Goal: Transaction & Acquisition: Purchase product/service

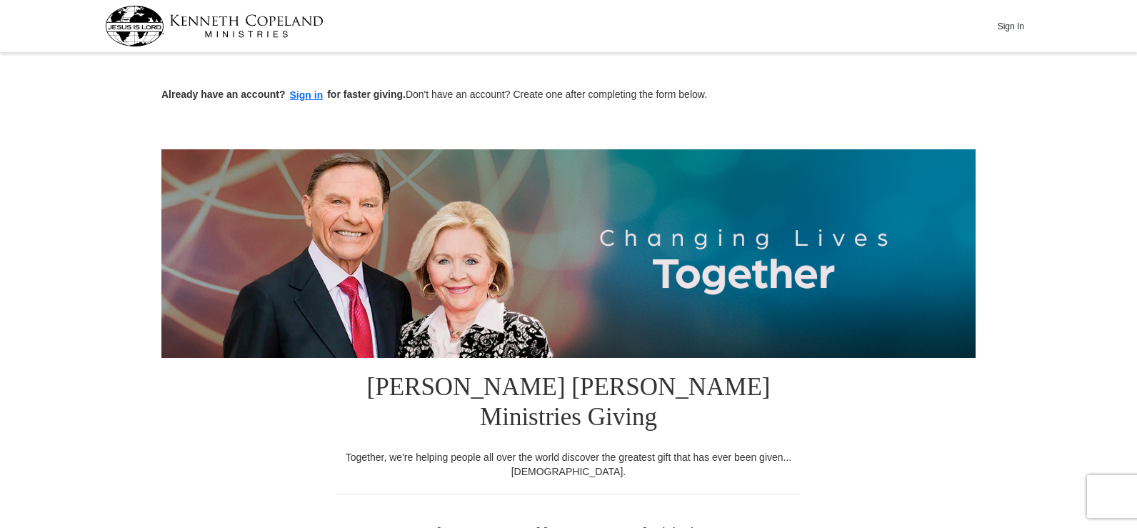
scroll to position [26, 0]
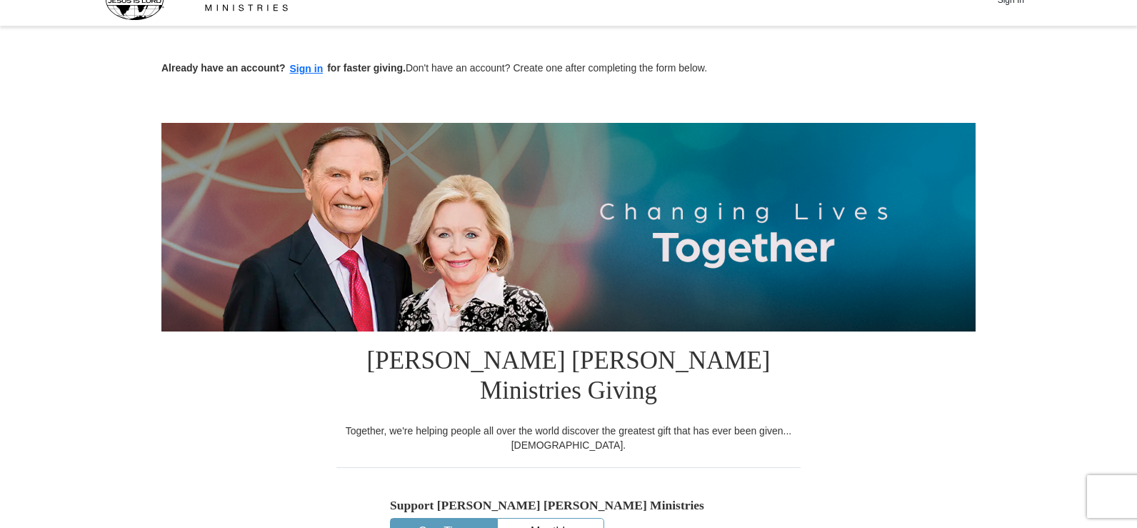
drag, startPoint x: 1138, startPoint y: 30, endPoint x: 1142, endPoint y: 74, distance: 44.5
click at [429, 519] on button "One-Time" at bounding box center [444, 532] width 106 height 26
drag, startPoint x: 1134, startPoint y: 49, endPoint x: 1140, endPoint y: 69, distance: 21.0
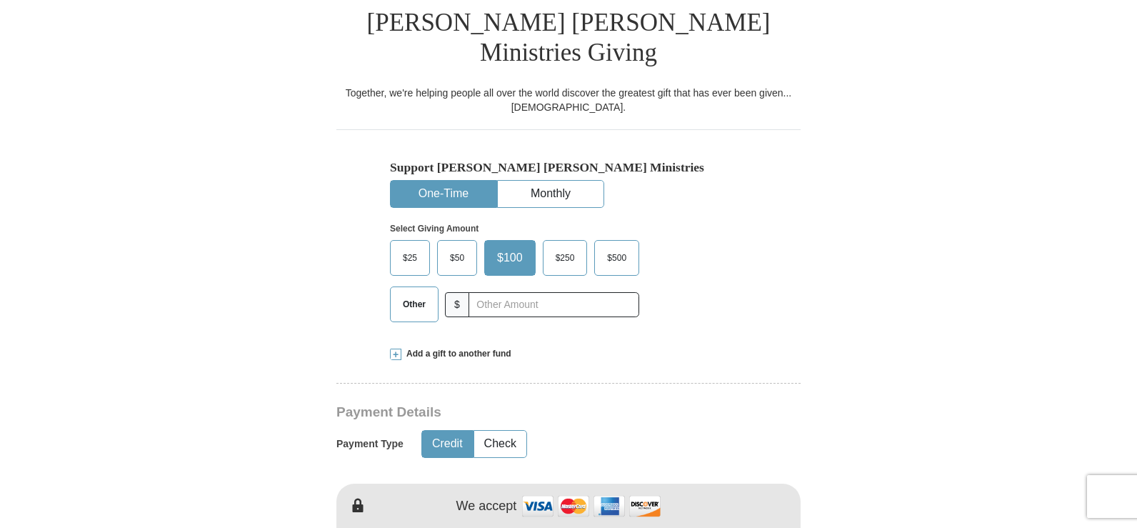
scroll to position [360, 0]
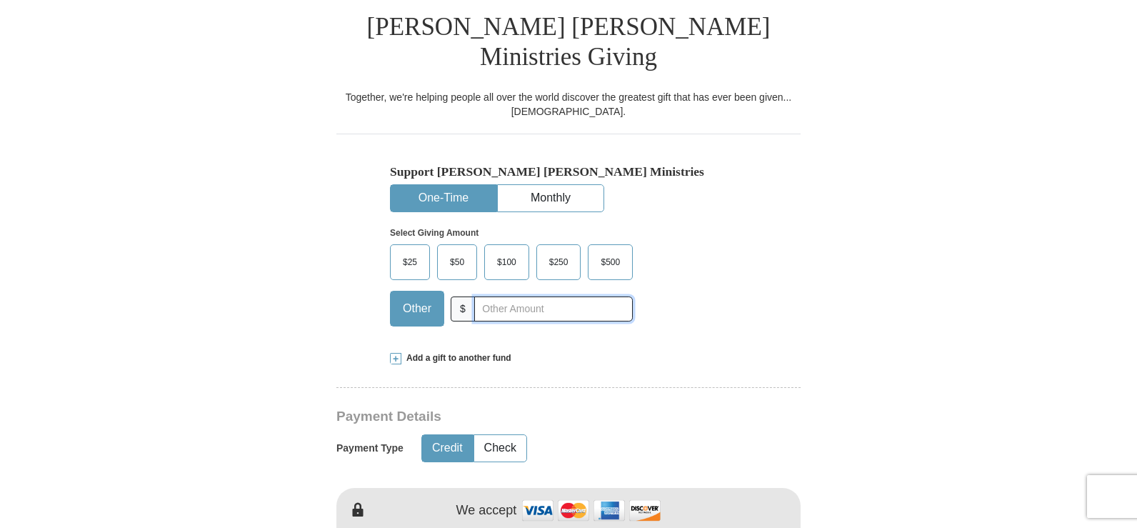
click at [484, 296] on input "text" at bounding box center [553, 308] width 159 height 25
type input "30"
click at [449, 435] on button "Credit" at bounding box center [447, 448] width 51 height 26
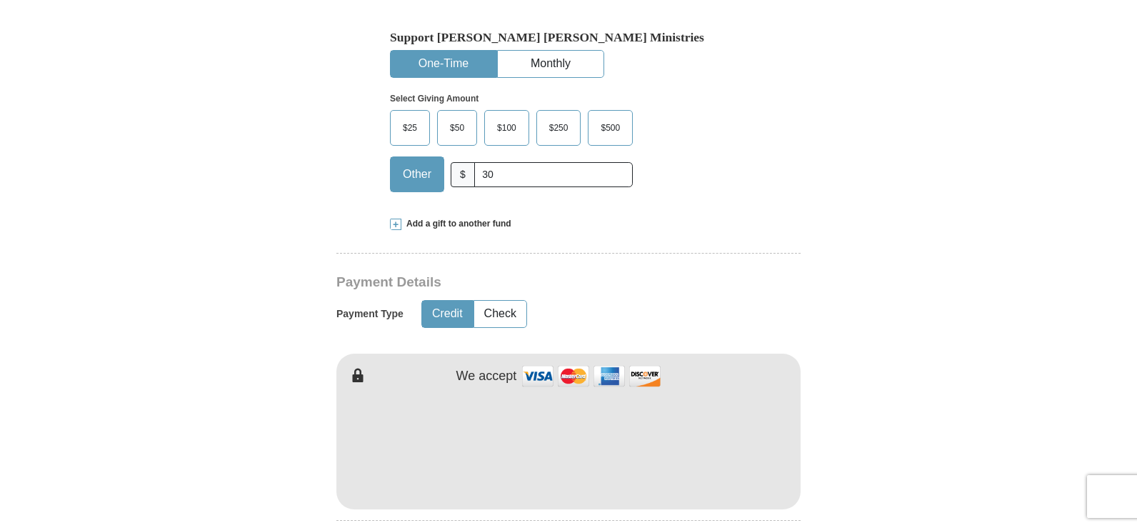
scroll to position [527, 0]
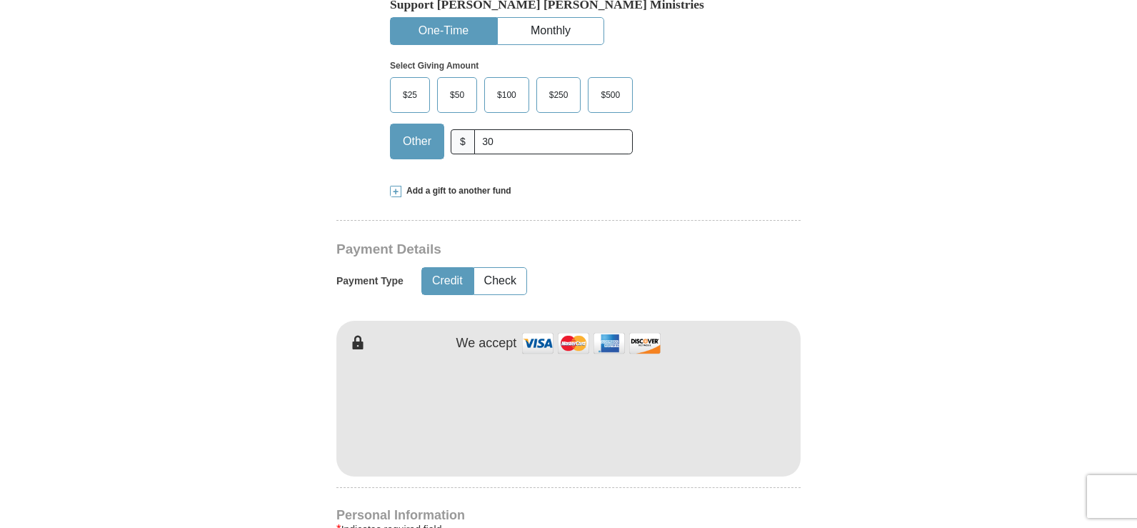
type input "[PERSON_NAME]"
type input "Austin"
drag, startPoint x: 1136, startPoint y: 131, endPoint x: 1139, endPoint y: 142, distance: 11.8
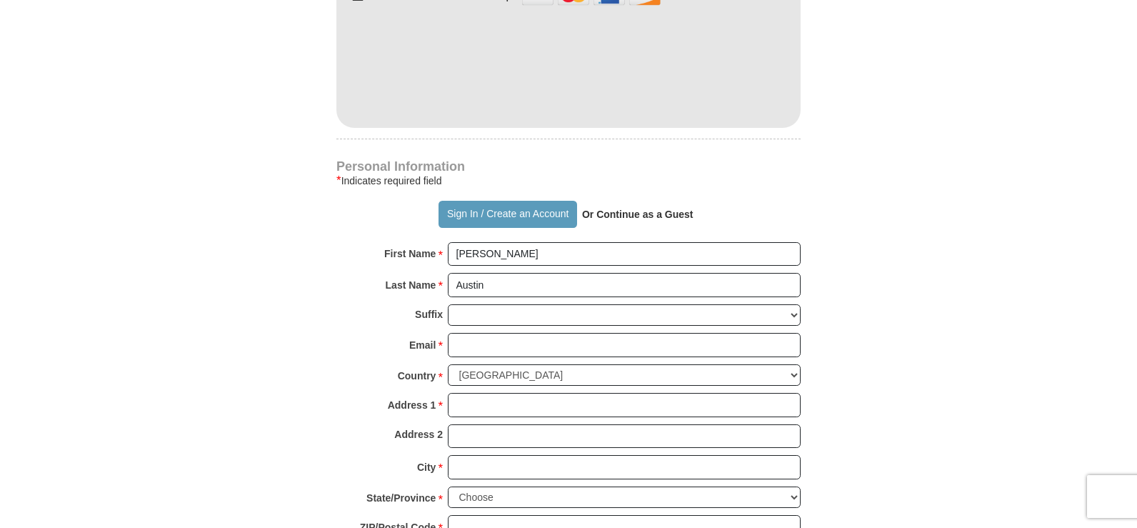
scroll to position [906, 0]
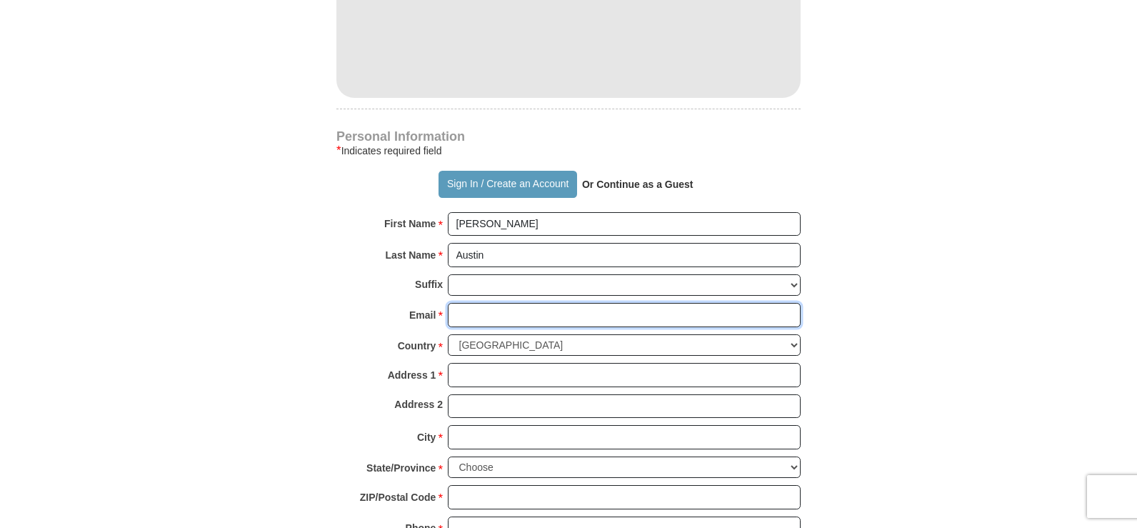
click at [460, 303] on input "Email *" at bounding box center [624, 315] width 353 height 24
type input "[EMAIL_ADDRESS][DOMAIN_NAME]"
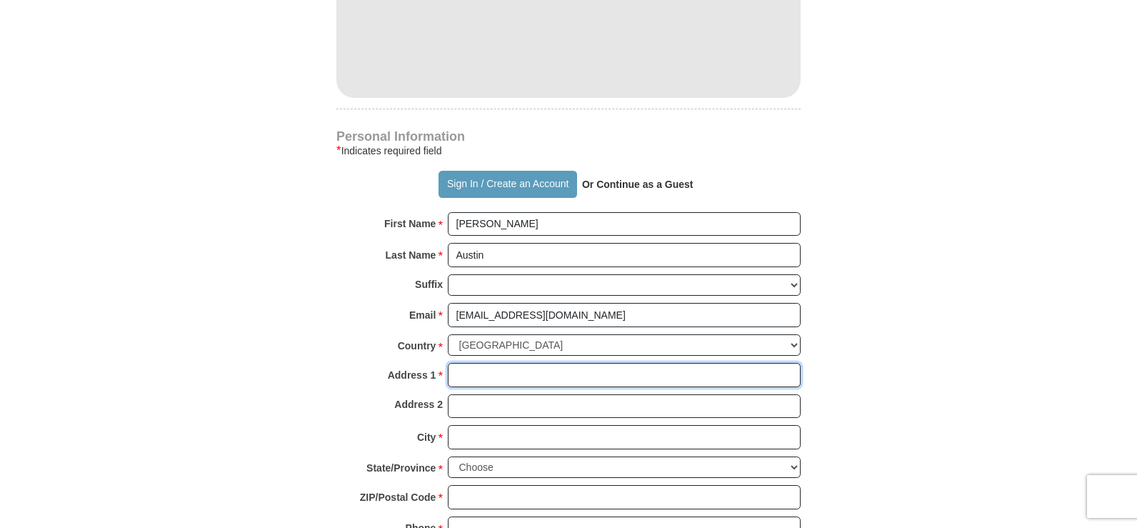
type input "[STREET_ADDRESS][PERSON_NAME]"
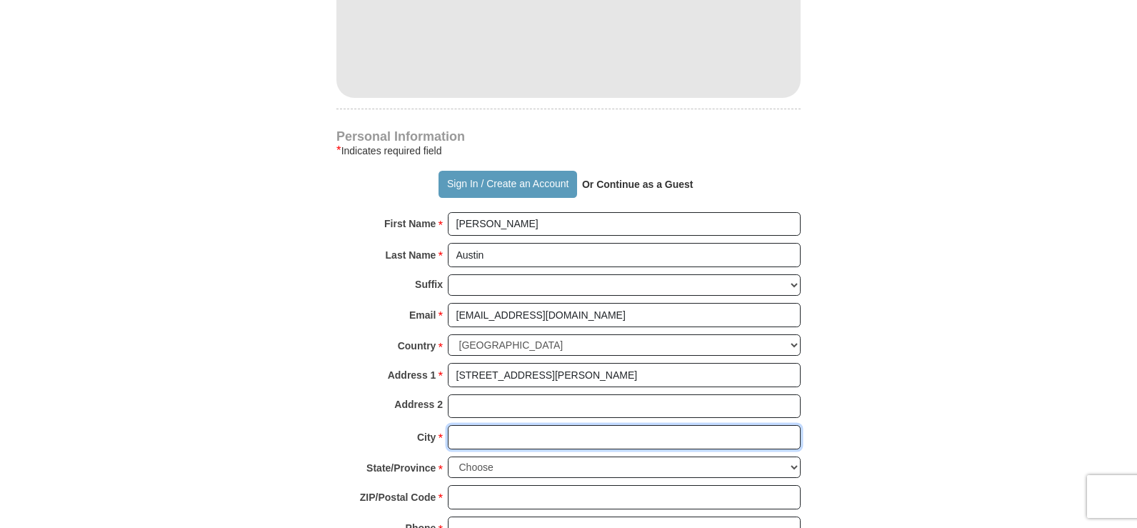
type input "[GEOGRAPHIC_DATA]"
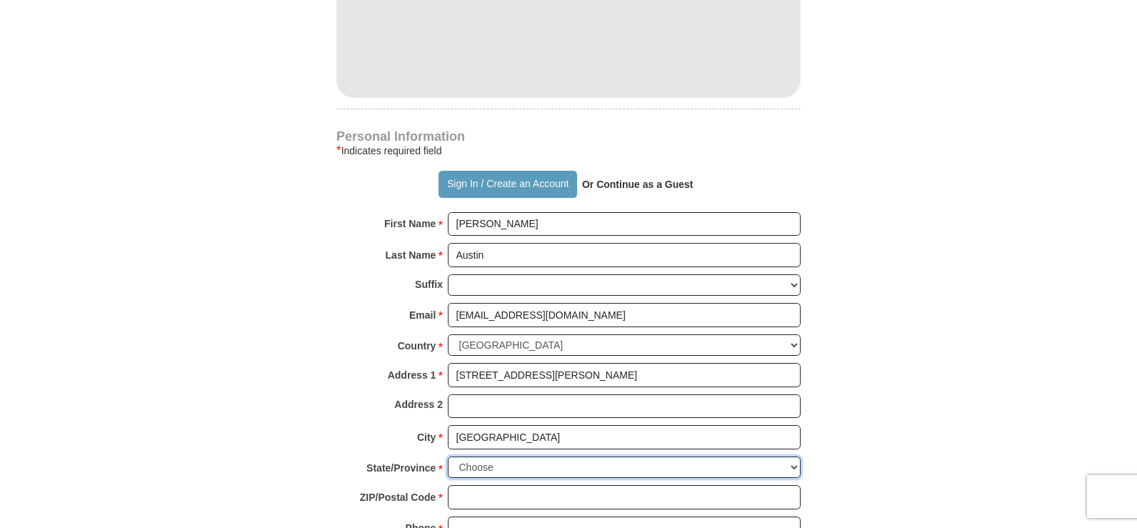
select select "MS"
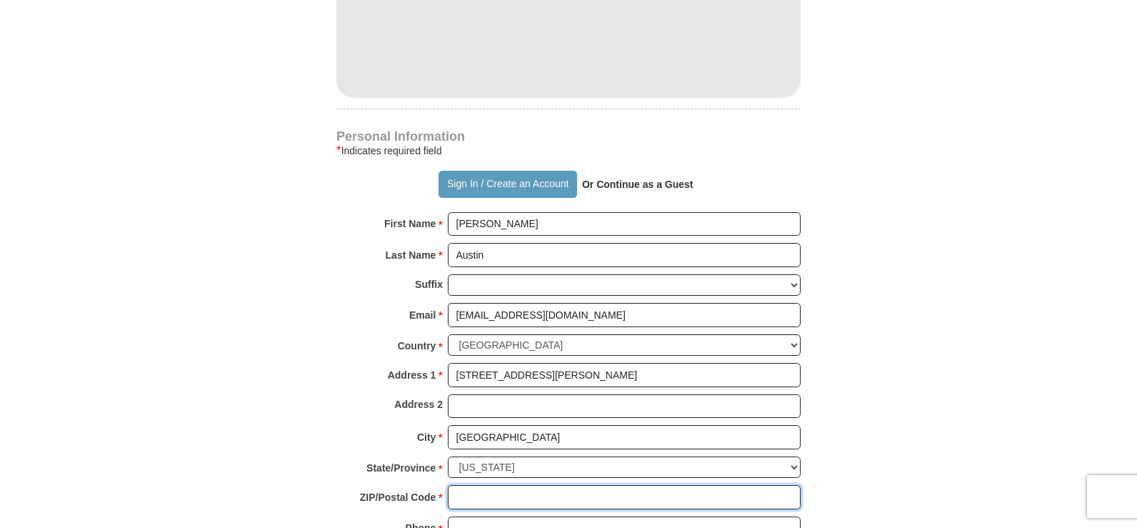
type input "38901"
click at [521, 516] on input "6622298201" at bounding box center [624, 528] width 353 height 24
type input "6624175106"
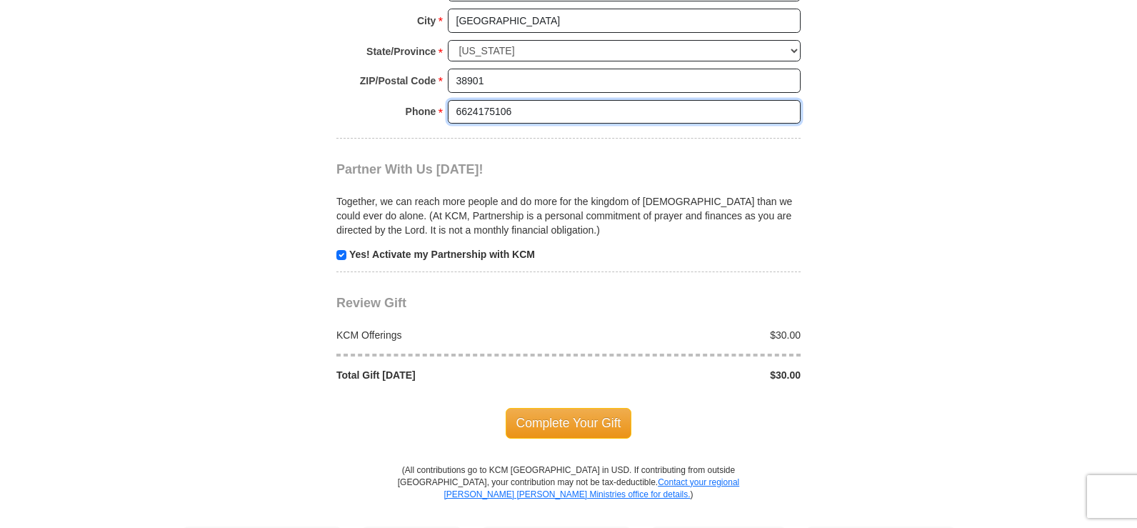
scroll to position [1337, 0]
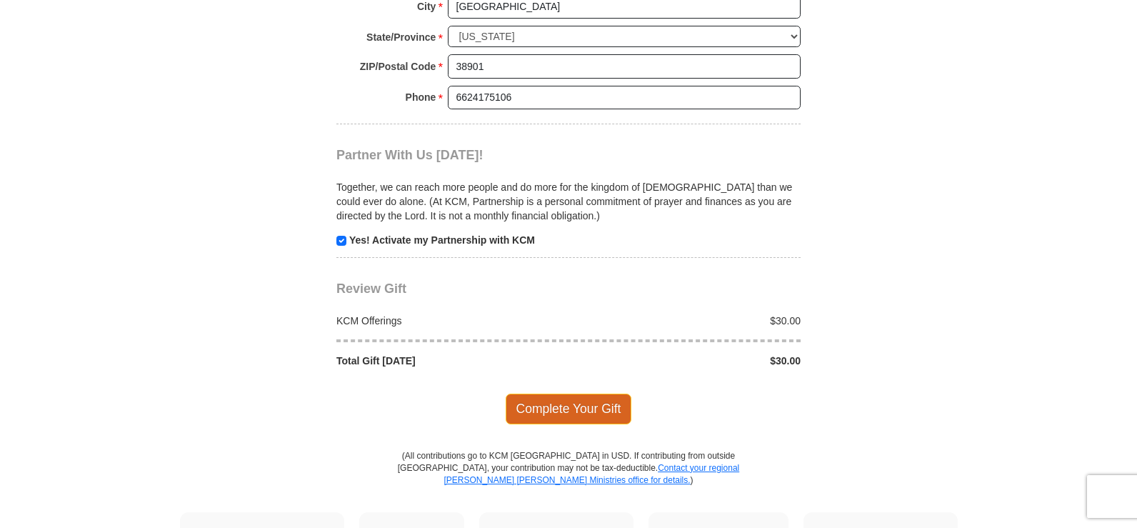
click at [571, 394] on span "Complete Your Gift" at bounding box center [569, 409] width 126 height 30
